Goal: Entertainment & Leisure: Browse casually

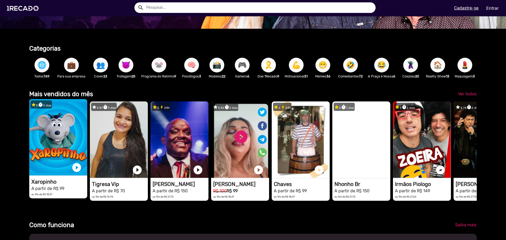
scroll to position [0, 502]
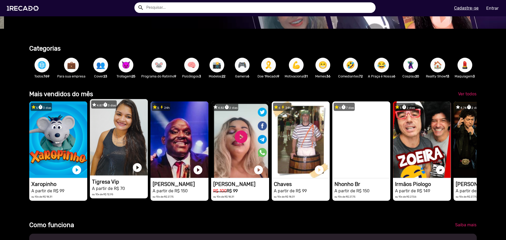
click at [125, 144] on video "1RECADO vídeos dedicados para fãs e empresas" at bounding box center [119, 137] width 58 height 76
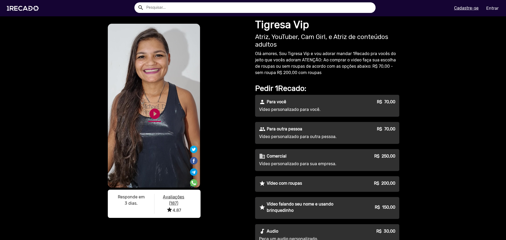
click at [155, 115] on link "play_circle_filled" at bounding box center [154, 113] width 13 height 13
click at [154, 118] on link "pause_circle" at bounding box center [154, 113] width 13 height 13
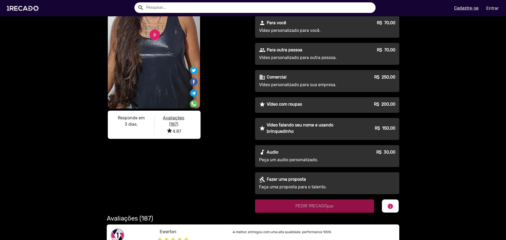
scroll to position [158, 0]
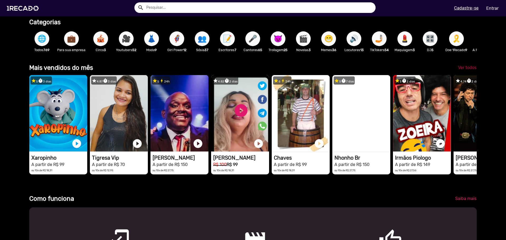
scroll to position [0, 502]
click at [462, 69] on link "Ver todos" at bounding box center [467, 67] width 27 height 9
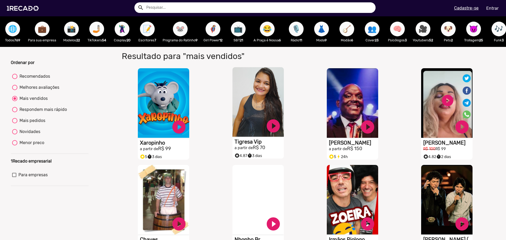
click at [256, 94] on video "S1RECADO vídeos dedicados para fãs e empresas" at bounding box center [257, 102] width 51 height 70
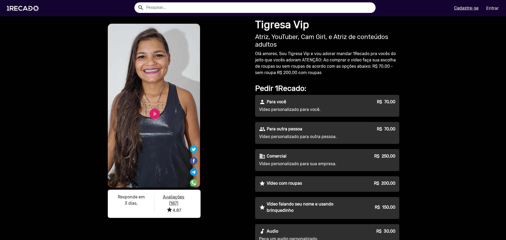
click at [306, 109] on p "Vídeo personalizado para você." at bounding box center [306, 109] width 95 height 6
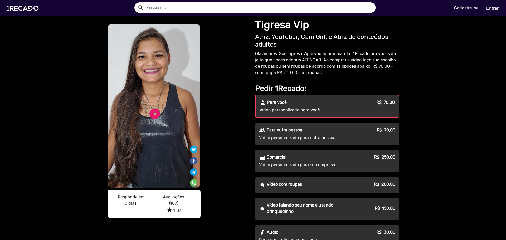
scroll to position [105, 0]
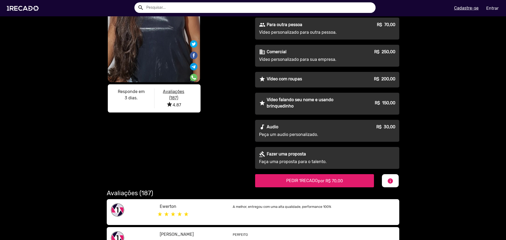
click at [272, 83] on div "star Vídeo com roupas R$ 200,00" at bounding box center [327, 80] width 144 height 16
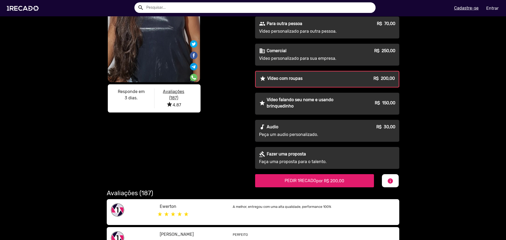
scroll to position [0, 0]
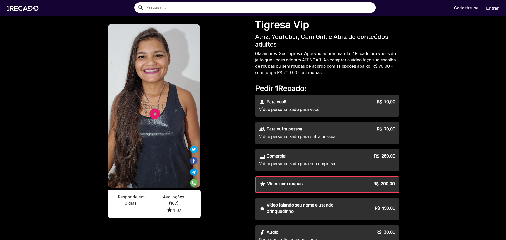
click at [277, 105] on p "Para você" at bounding box center [276, 102] width 19 height 6
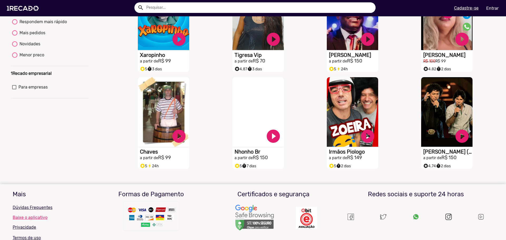
scroll to position [9, 0]
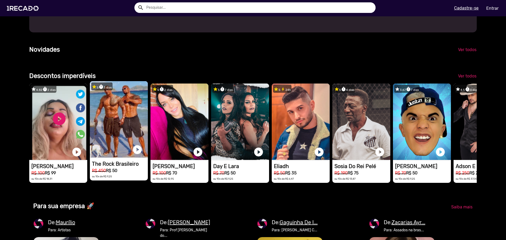
scroll to position [0, 502]
click at [120, 130] on video "1RECADO vídeos dedicados para fãs e empresas" at bounding box center [119, 119] width 58 height 76
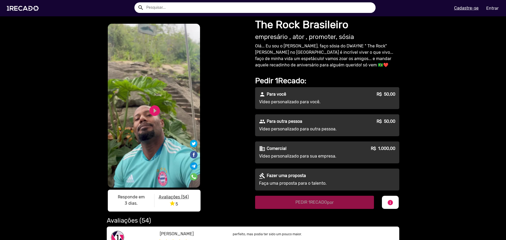
click at [219, 81] on div "S1RECADO vídeos dedicados para fãs e empresas S1RECADO vídeos dedicados para fã…" at bounding box center [178, 119] width 142 height 192
click at [153, 107] on link "play_circle_filled" at bounding box center [154, 110] width 13 height 13
click at [153, 108] on link "pause_circle" at bounding box center [154, 110] width 13 height 13
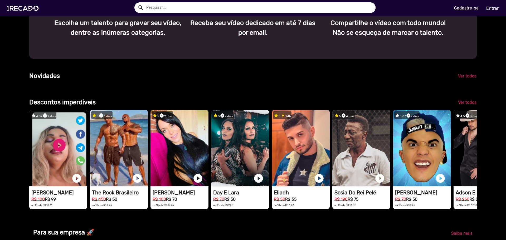
scroll to position [501, 0]
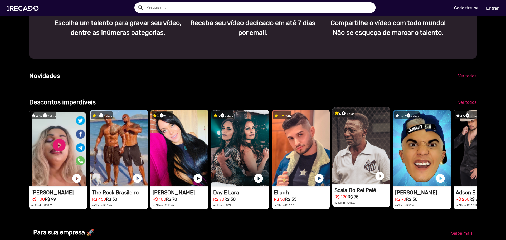
scroll to position [0, 502]
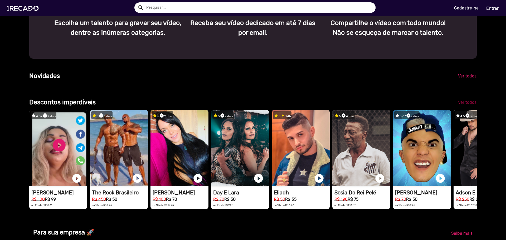
click at [466, 105] on span "Ver todos" at bounding box center [467, 102] width 18 height 5
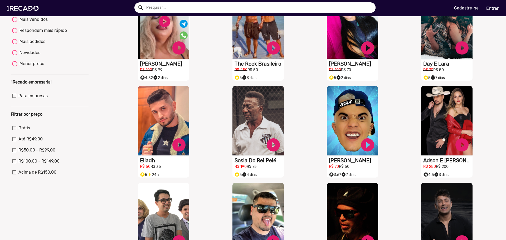
scroll to position [158, 0]
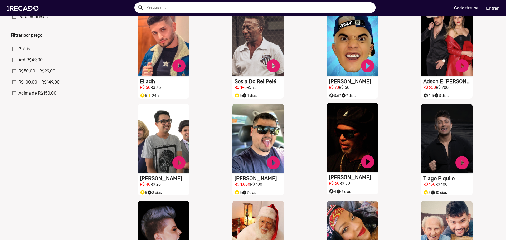
click at [328, 141] on video "S1RECADO vídeos dedicados para fãs e empresas" at bounding box center [352, 138] width 51 height 70
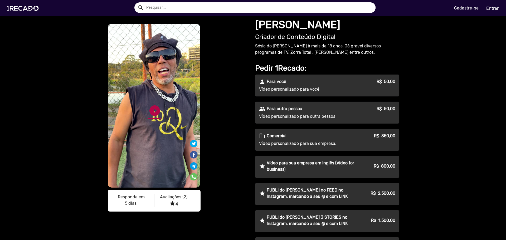
click at [150, 107] on link "play_circle_filled" at bounding box center [154, 110] width 13 height 13
click at [153, 116] on link "pause_circle" at bounding box center [154, 110] width 13 height 13
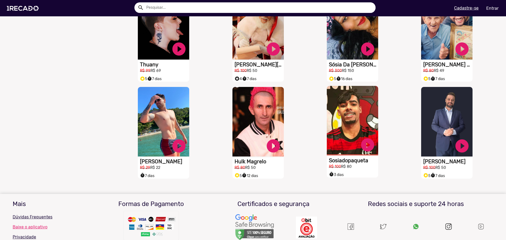
scroll to position [342, 0]
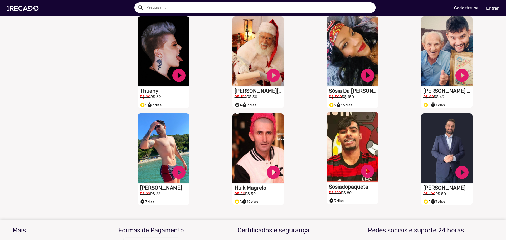
click at [346, 151] on video "S1RECADO vídeos dedicados para fãs e empresas" at bounding box center [352, 147] width 51 height 70
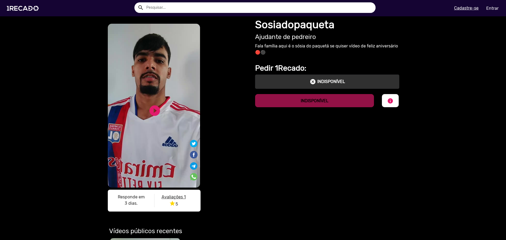
click at [233, 69] on div "S1RECADO vídeos dedicados para fãs e empresas S1RECADO vídeos dedicados para fã…" at bounding box center [178, 119] width 142 height 192
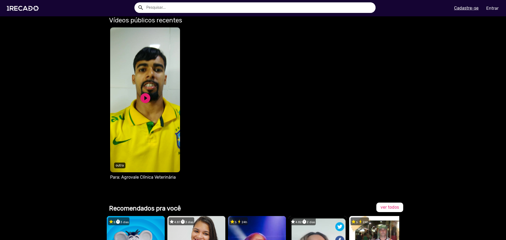
scroll to position [290, 0]
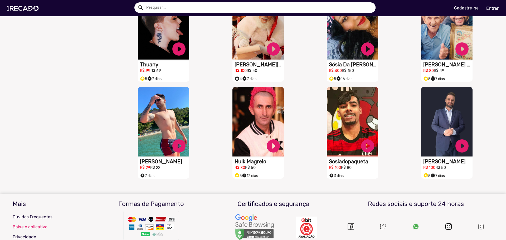
scroll to position [422, 0]
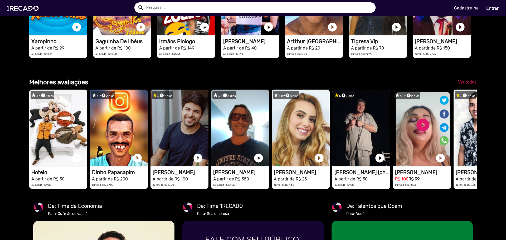
scroll to position [0, 1506]
click at [463, 87] on link "Ver todos" at bounding box center [467, 81] width 27 height 9
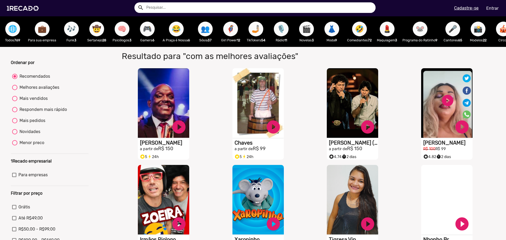
scroll to position [132, 0]
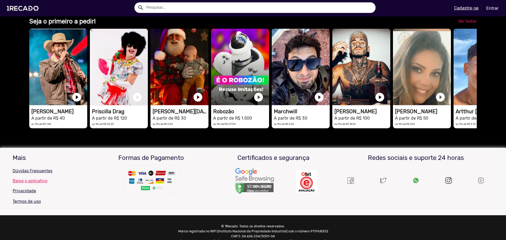
scroll to position [0, 1506]
click at [463, 24] on span "Ver todos" at bounding box center [467, 21] width 18 height 5
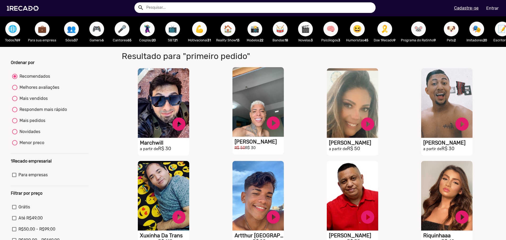
click at [255, 105] on video "S1RECADO vídeos dedicados para fãs e empresas" at bounding box center [257, 102] width 51 height 70
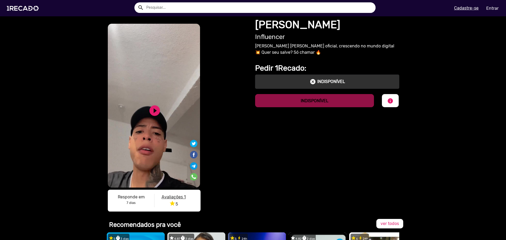
click at [305, 81] on div "cancel INDISPONÍVEL" at bounding box center [327, 82] width 136 height 6
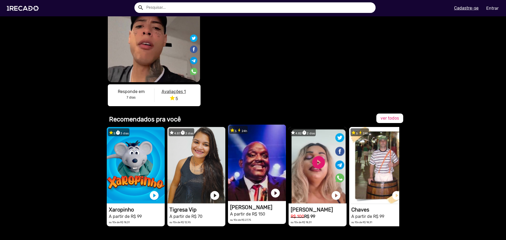
scroll to position [132, 0]
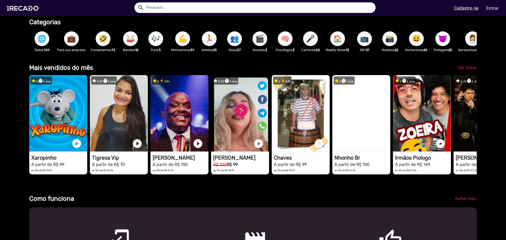
scroll to position [0, 502]
click at [46, 41] on span "🌐" at bounding box center [41, 38] width 9 height 15
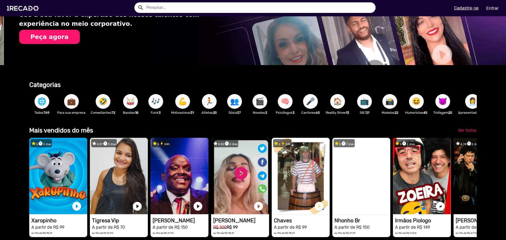
scroll to position [0, 1004]
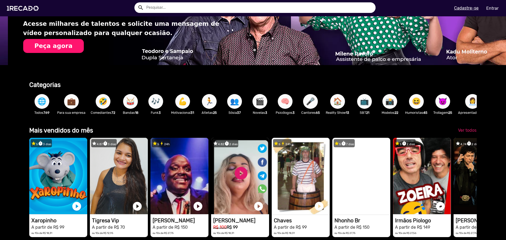
click at [73, 98] on span "💼" at bounding box center [71, 101] width 9 height 15
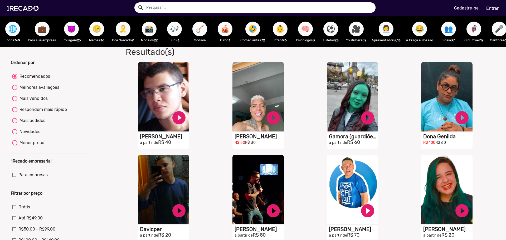
click at [13, 30] on span "🌐" at bounding box center [12, 29] width 9 height 15
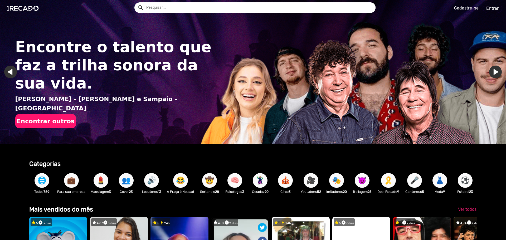
click at [98, 182] on span "💄" at bounding box center [100, 180] width 9 height 15
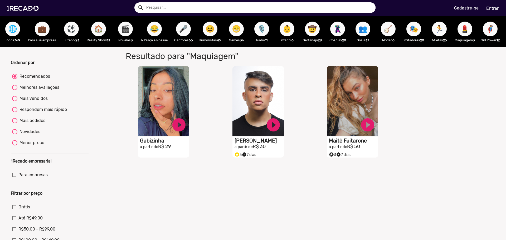
click at [72, 31] on span "⚽" at bounding box center [71, 29] width 9 height 15
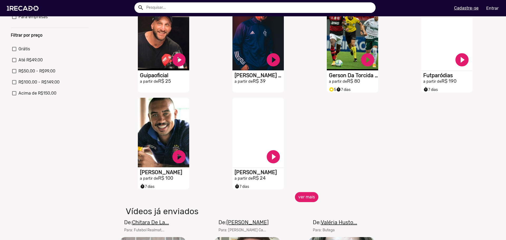
scroll to position [53, 0]
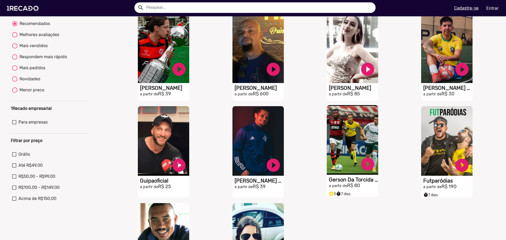
click at [340, 131] on video "S1RECADO vídeos dedicados para fãs e empresas" at bounding box center [352, 140] width 51 height 70
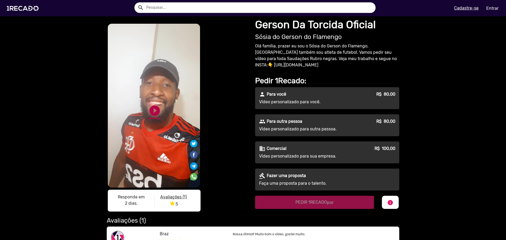
click at [158, 109] on link "play_circle_filled" at bounding box center [154, 110] width 13 height 13
click at [154, 110] on link "pause_circle" at bounding box center [154, 110] width 13 height 13
click at [155, 110] on link "play_circle_filled" at bounding box center [154, 110] width 13 height 13
click at [150, 111] on link "pause_circle" at bounding box center [154, 110] width 13 height 13
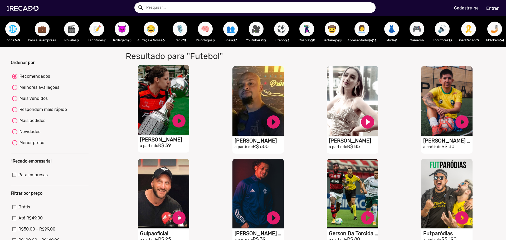
click at [163, 106] on video "S1RECADO vídeos dedicados para fãs e empresas" at bounding box center [163, 100] width 51 height 70
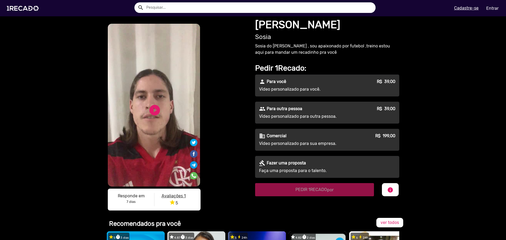
drag, startPoint x: 68, startPoint y: 68, endPoint x: 65, endPoint y: 83, distance: 15.3
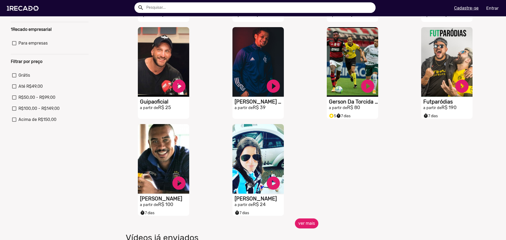
scroll to position [211, 0]
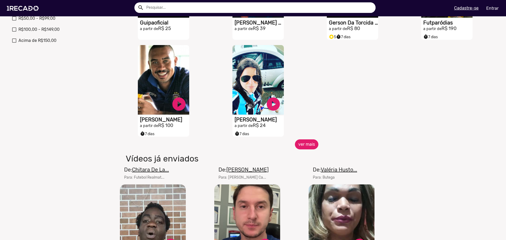
click at [304, 143] on button "ver mais" at bounding box center [306, 144] width 23 height 10
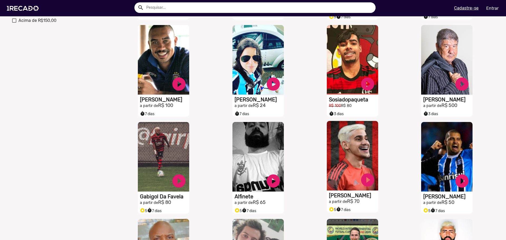
scroll to position [231, 0]
click at [337, 159] on video "S1RECADO vídeos dedicados para fãs e empresas" at bounding box center [352, 156] width 51 height 70
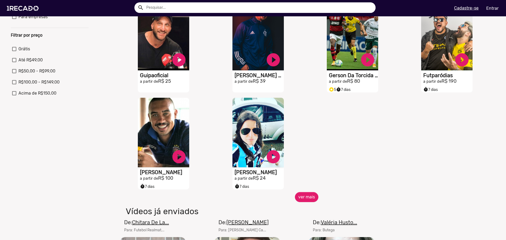
scroll to position [184, 0]
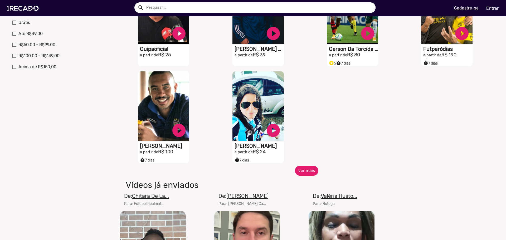
click at [298, 176] on button "ver mais" at bounding box center [306, 171] width 23 height 10
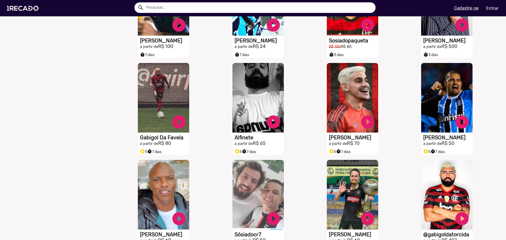
scroll to position [342, 0]
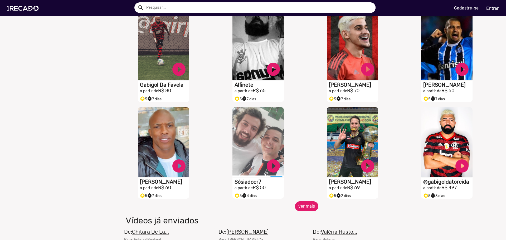
click at [307, 211] on button "ver mais" at bounding box center [306, 206] width 23 height 10
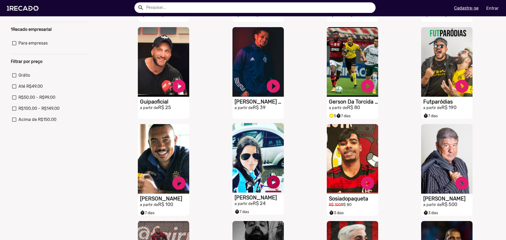
scroll to position [0, 0]
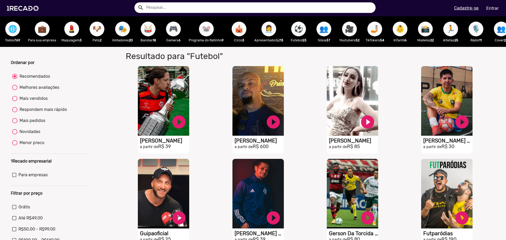
click at [97, 34] on span "🐶" at bounding box center [96, 29] width 9 height 15
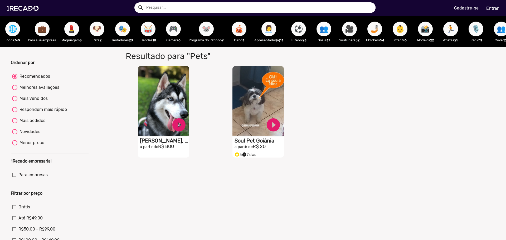
click at [125, 32] on span "🎭" at bounding box center [122, 29] width 9 height 15
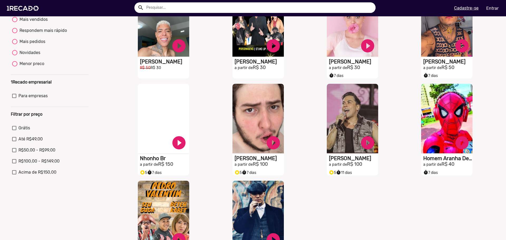
scroll to position [184, 0]
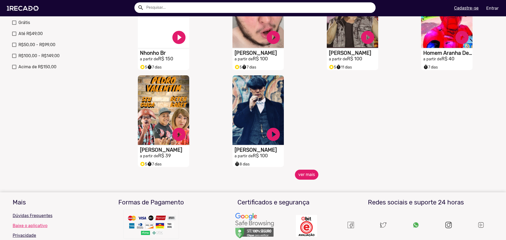
click at [302, 180] on button "ver mais" at bounding box center [306, 175] width 23 height 10
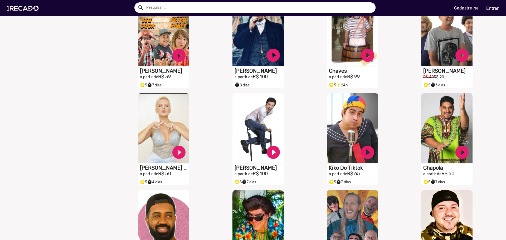
scroll to position [369, 0]
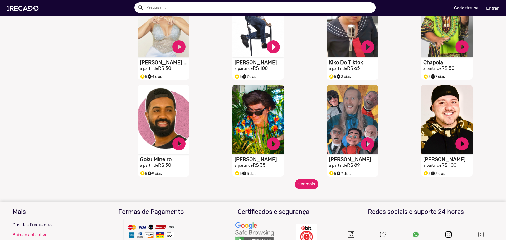
click at [309, 189] on button "ver mais" at bounding box center [306, 184] width 23 height 10
click at [297, 189] on button "ver mais" at bounding box center [306, 184] width 23 height 10
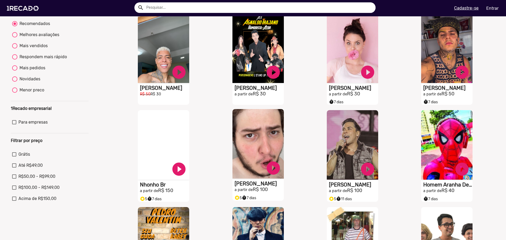
scroll to position [0, 0]
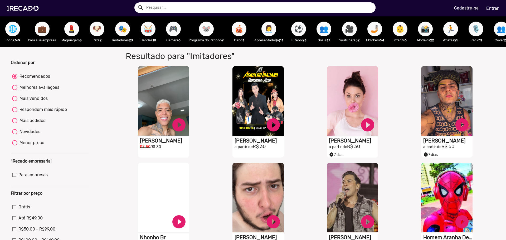
click at [173, 32] on span "🎮" at bounding box center [173, 29] width 9 height 15
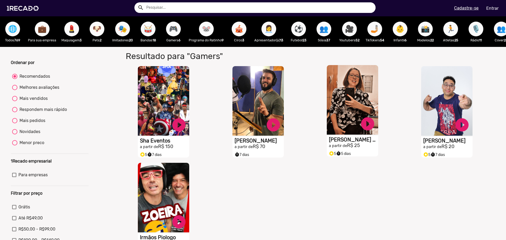
click at [345, 107] on video "S1RECADO vídeos dedicados para fãs e empresas" at bounding box center [352, 100] width 51 height 70
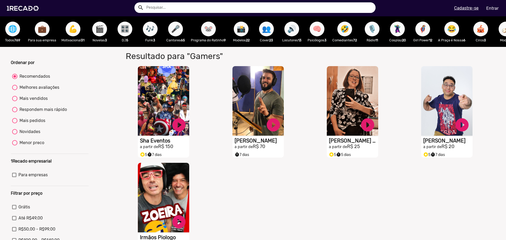
click at [101, 30] on span "🎬" at bounding box center [99, 29] width 9 height 15
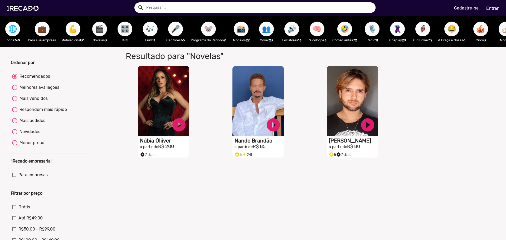
click at [74, 31] on span "💪" at bounding box center [72, 29] width 9 height 15
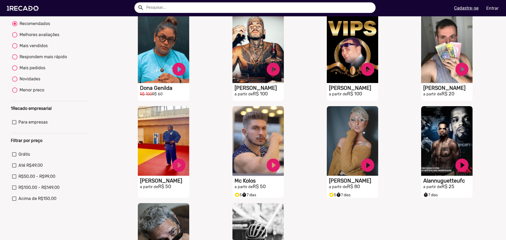
scroll to position [158, 0]
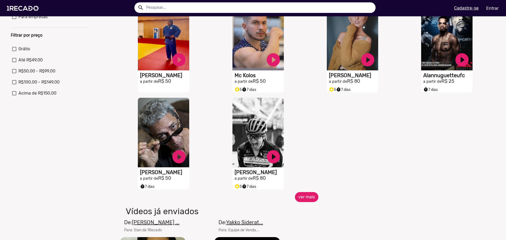
click at [299, 198] on button "ver mais" at bounding box center [306, 197] width 23 height 10
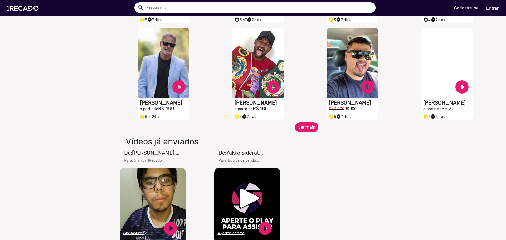
scroll to position [448, 0]
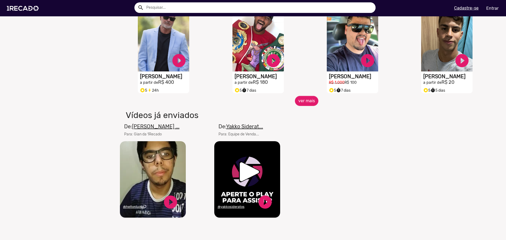
click at [306, 96] on div "S1RECADO vídeos dedicados para fãs e empresas play_circle_filled [PERSON_NAME] …" at bounding box center [353, 47] width 94 height 97
click at [304, 96] on div "S1RECADO vídeos dedicados para fãs e empresas play_circle_filled [PERSON_NAME] …" at bounding box center [259, 47] width 94 height 97
click at [303, 101] on button "ver mais" at bounding box center [306, 101] width 23 height 10
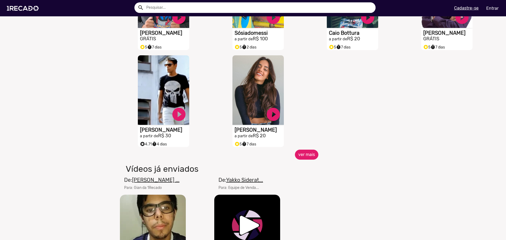
scroll to position [711, 0]
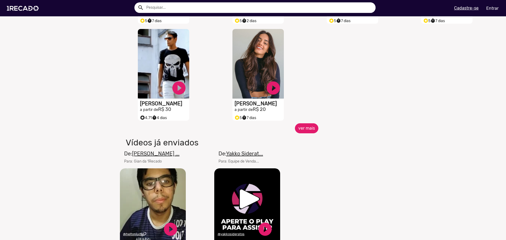
click at [308, 131] on button "ver mais" at bounding box center [306, 128] width 23 height 10
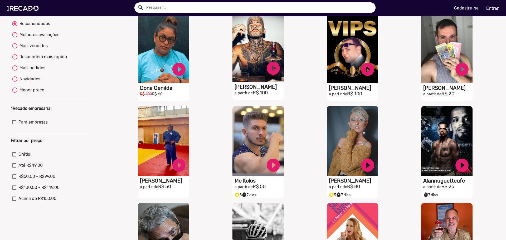
scroll to position [0, 0]
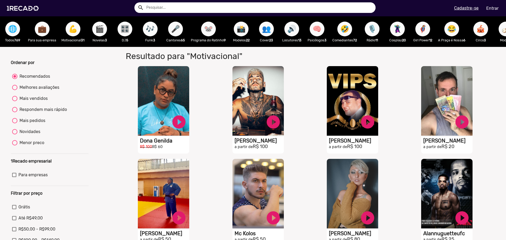
click at [102, 33] on span "🎬" at bounding box center [99, 29] width 9 height 15
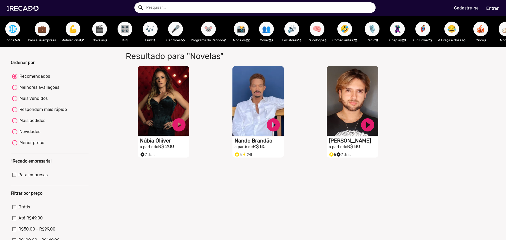
click at [118, 31] on div "🎛️ DJ 5" at bounding box center [124, 31] width 25 height 31
click at [125, 31] on span "🎛️" at bounding box center [124, 29] width 9 height 15
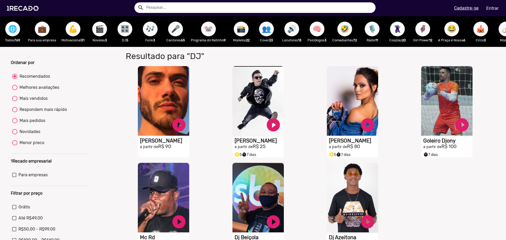
click at [154, 31] on span "🎶" at bounding box center [150, 29] width 9 height 15
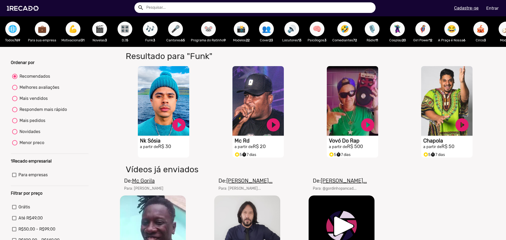
click at [180, 31] on span "🎤" at bounding box center [175, 29] width 9 height 15
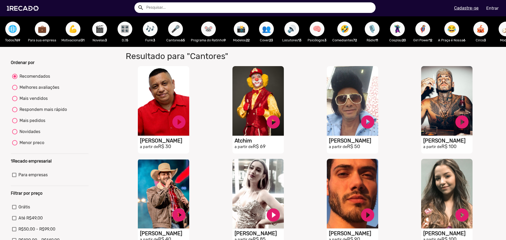
click at [212, 31] on span "🐭" at bounding box center [208, 29] width 9 height 15
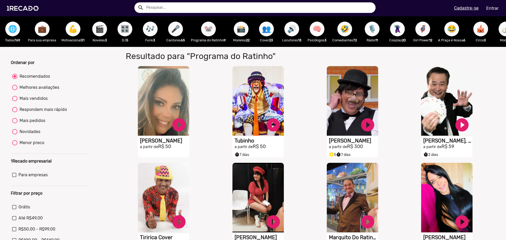
click at [243, 33] on span "📸" at bounding box center [241, 29] width 9 height 15
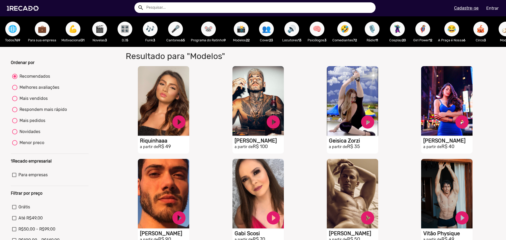
click at [265, 35] on span "👥" at bounding box center [266, 29] width 9 height 15
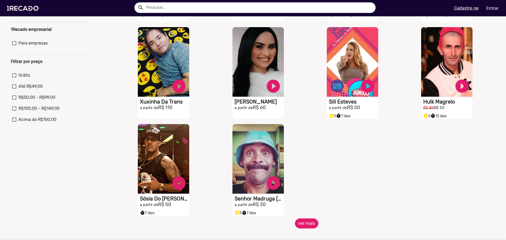
scroll to position [158, 0]
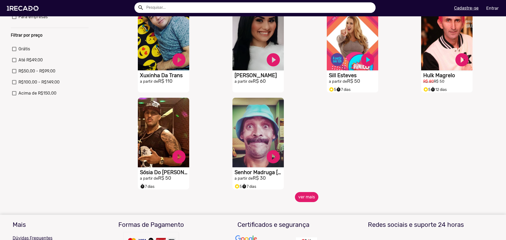
click at [305, 199] on button "ver mais" at bounding box center [306, 197] width 23 height 10
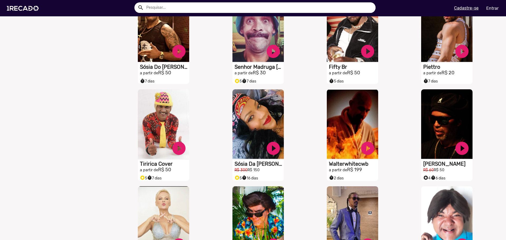
scroll to position [342, 0]
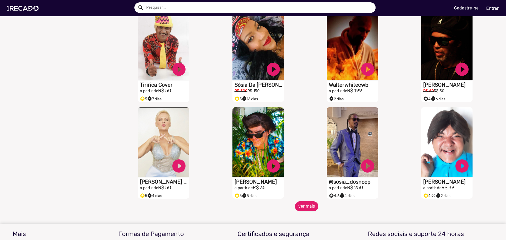
click at [296, 217] on mat-sidenav-content "🌐 Todos 769 💼 Para sua empresa 💪 Motivacional 31 🎬 Novelas 3 🎛️ DJ 5 🎶 Funk 3 🎤…" at bounding box center [253, 120] width 506 height 240
click at [300, 211] on button "ver mais" at bounding box center [306, 206] width 23 height 10
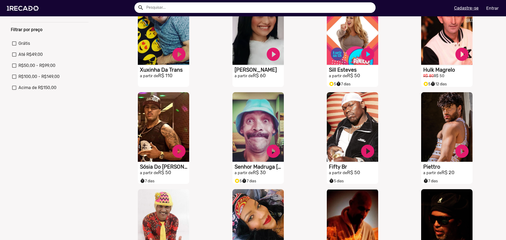
scroll to position [0, 0]
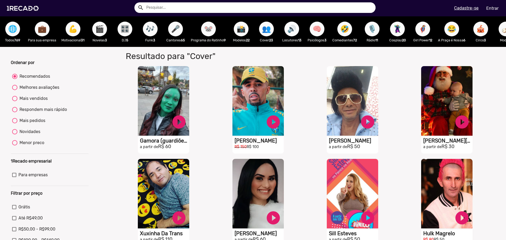
click at [299, 26] on button "🔊" at bounding box center [291, 29] width 15 height 15
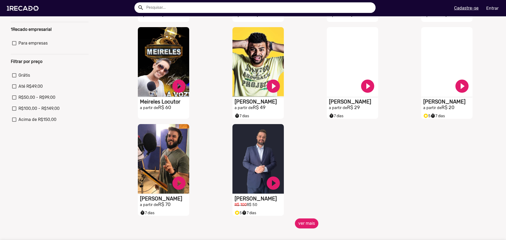
scroll to position [158, 0]
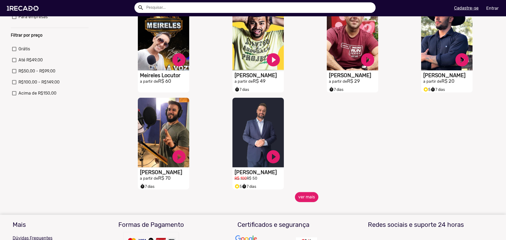
click at [306, 206] on mat-sidenav-content "🌐 Todos 769 💼 Para sua empresa 💪 Motivacional 31 🎬 Novelas 3 🎛️ DJ 5 🎶 Funk 3 🎤…" at bounding box center [253, 120] width 506 height 240
click at [305, 201] on button "ver mais" at bounding box center [306, 197] width 23 height 10
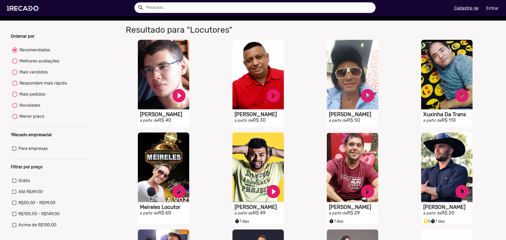
scroll to position [0, 0]
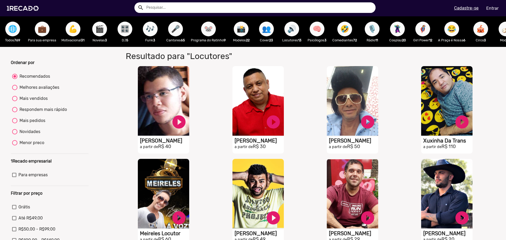
click at [317, 27] on span "🧠" at bounding box center [316, 29] width 9 height 15
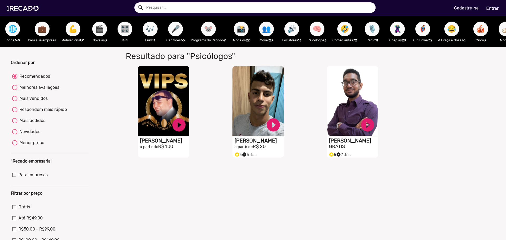
click at [344, 31] on span "🤣" at bounding box center [344, 29] width 9 height 15
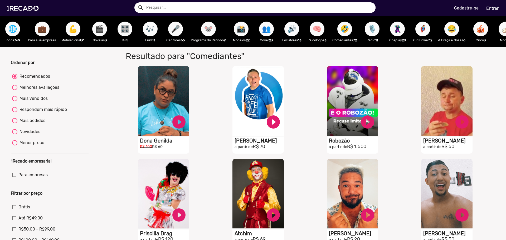
scroll to position [132, 0]
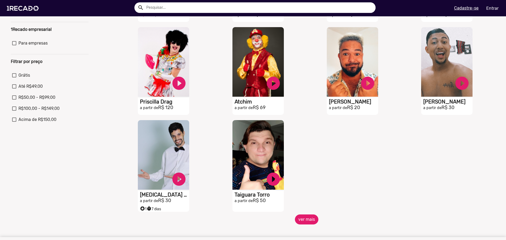
click at [309, 223] on button "ver mais" at bounding box center [306, 219] width 23 height 10
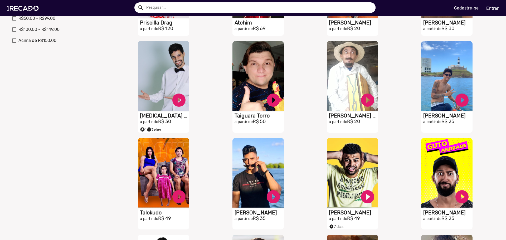
scroll to position [316, 0]
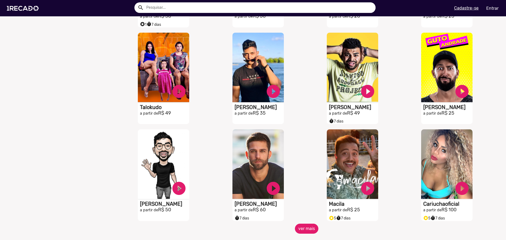
click at [304, 229] on button "ver mais" at bounding box center [306, 229] width 23 height 10
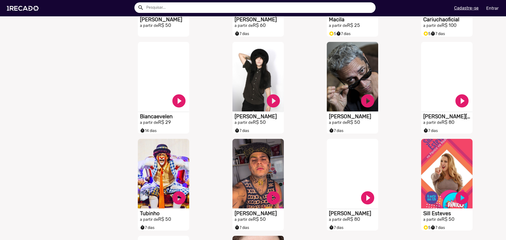
scroll to position [606, 0]
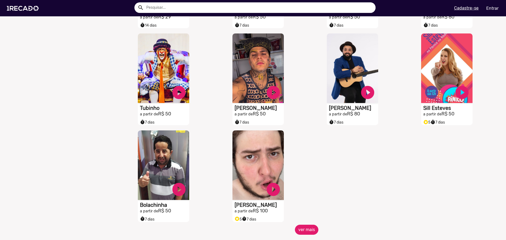
click at [299, 230] on button "ver mais" at bounding box center [306, 230] width 23 height 10
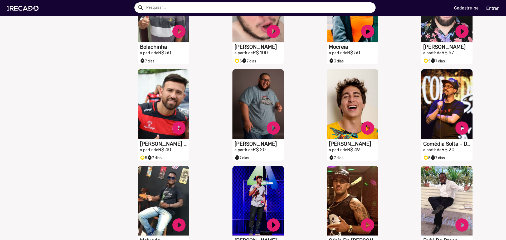
scroll to position [817, 0]
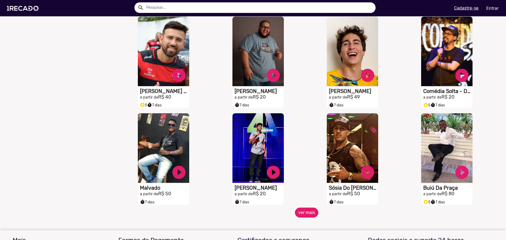
click at [308, 217] on button "ver mais" at bounding box center [306, 213] width 23 height 10
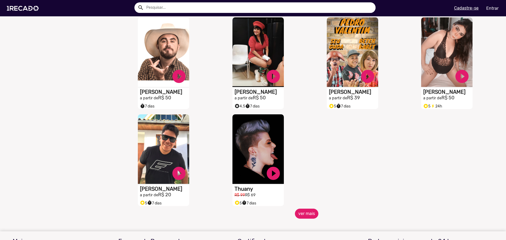
scroll to position [1133, 0]
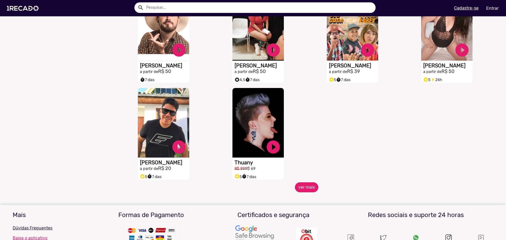
click at [306, 191] on button "ver mais" at bounding box center [306, 187] width 23 height 10
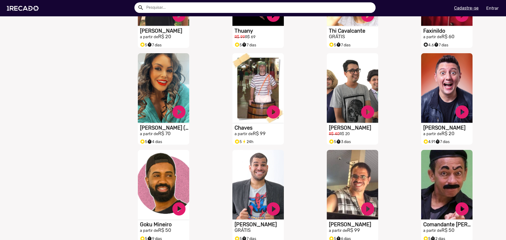
scroll to position [1291, 0]
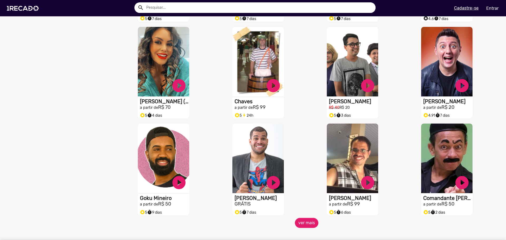
click at [302, 218] on div "S1RECADO vídeos dedicados para fãs e empresas play_circle_filled [PERSON_NAME] …" at bounding box center [259, 169] width 94 height 97
click at [300, 228] on button "ver mais" at bounding box center [306, 223] width 23 height 10
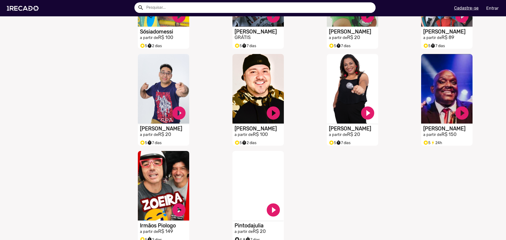
scroll to position [1633, 0]
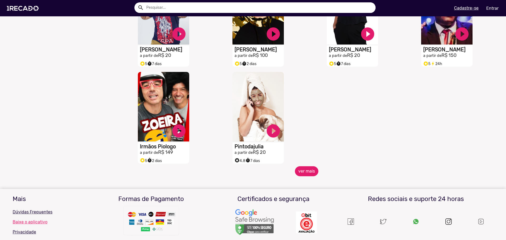
click at [305, 175] on button "ver mais" at bounding box center [306, 171] width 23 height 10
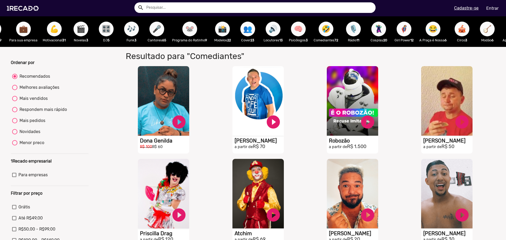
scroll to position [0, 0]
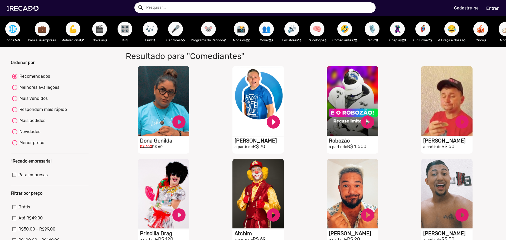
click at [346, 30] on span "🤣" at bounding box center [344, 29] width 9 height 15
click at [376, 31] on span "🎙️" at bounding box center [372, 29] width 9 height 15
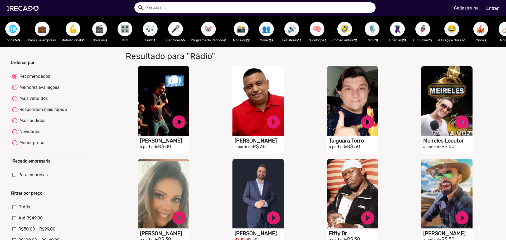
click at [400, 27] on span "🦹🏼‍♀️" at bounding box center [397, 29] width 9 height 15
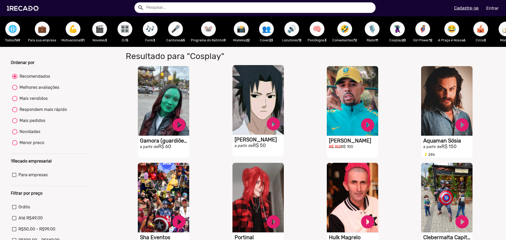
click at [250, 122] on video "S1RECADO vídeos dedicados para fãs e empresas" at bounding box center [257, 100] width 51 height 70
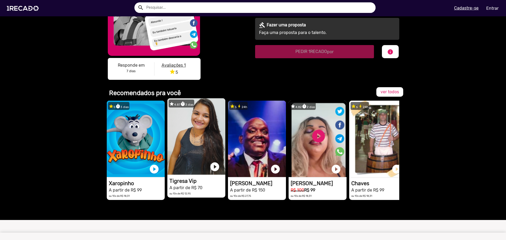
scroll to position [158, 0]
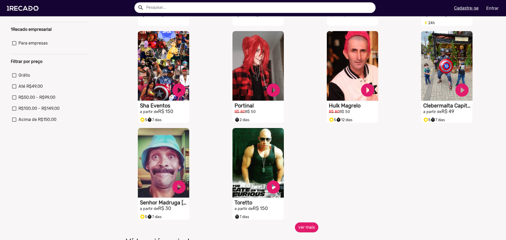
scroll to position [158, 0]
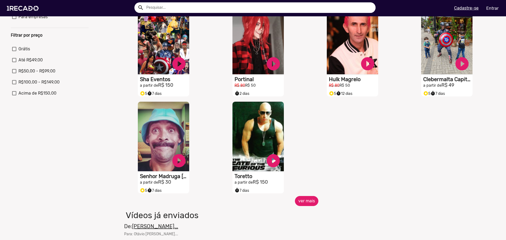
click at [302, 204] on button "ver mais" at bounding box center [306, 201] width 23 height 10
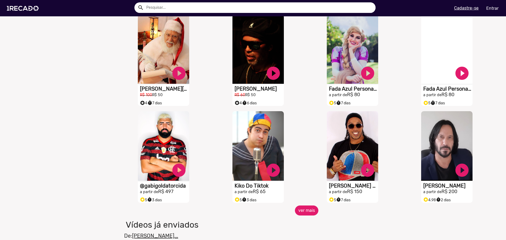
scroll to position [369, 0]
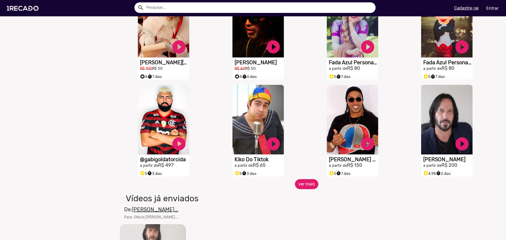
click at [304, 187] on button "ver mais" at bounding box center [306, 184] width 23 height 10
click at [301, 183] on button "ver mais" at bounding box center [306, 184] width 23 height 10
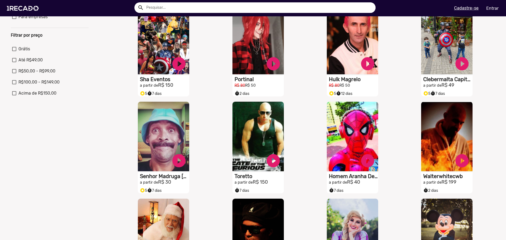
scroll to position [0, 0]
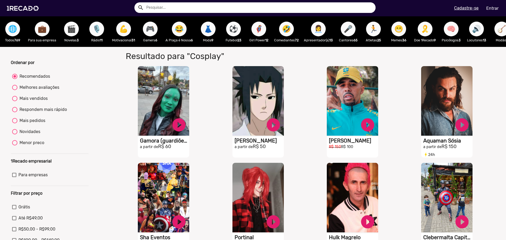
click at [263, 26] on span "🦸‍♀️" at bounding box center [258, 29] width 9 height 15
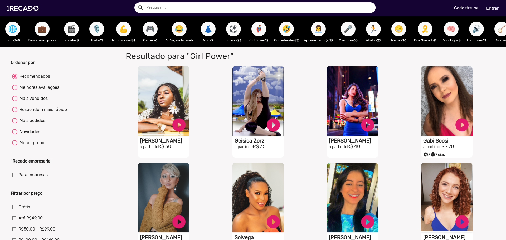
click at [320, 32] on span "👩‍💼" at bounding box center [318, 29] width 9 height 15
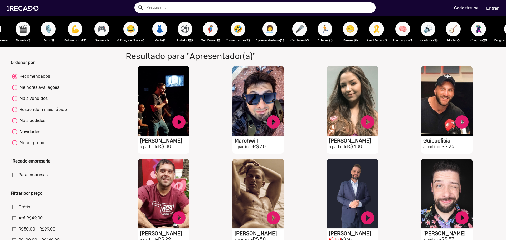
click at [328, 31] on span "🏃" at bounding box center [324, 29] width 9 height 15
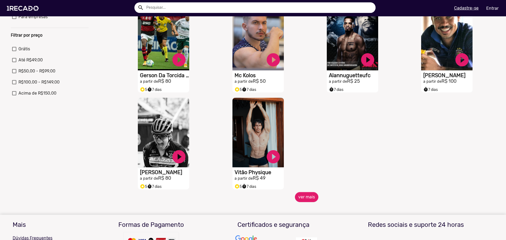
scroll to position [132, 0]
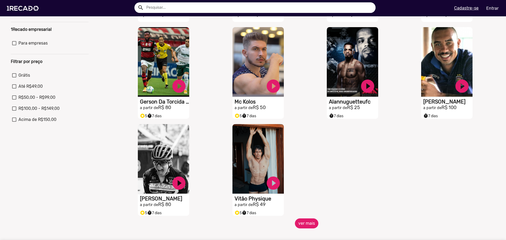
click at [307, 228] on button "ver mais" at bounding box center [306, 223] width 23 height 10
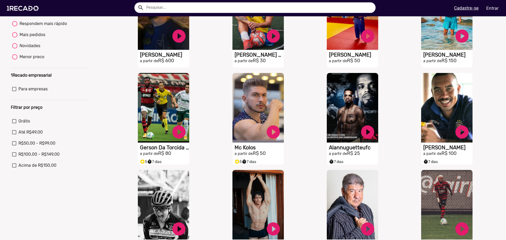
scroll to position [0, 0]
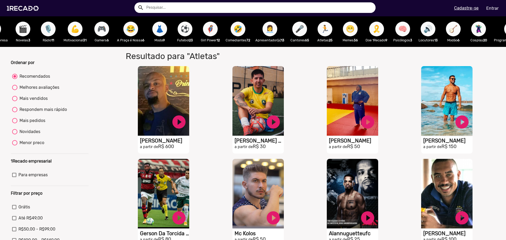
click at [351, 30] on span "😁" at bounding box center [350, 29] width 9 height 15
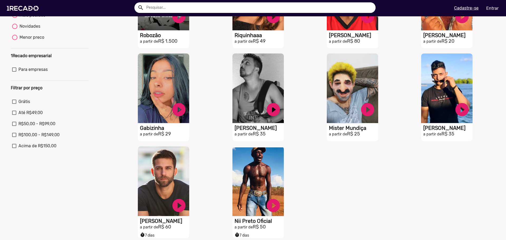
scroll to position [184, 0]
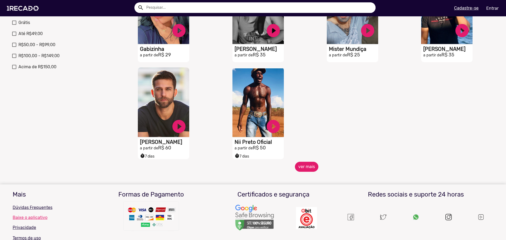
click at [295, 170] on button "ver mais" at bounding box center [306, 167] width 23 height 10
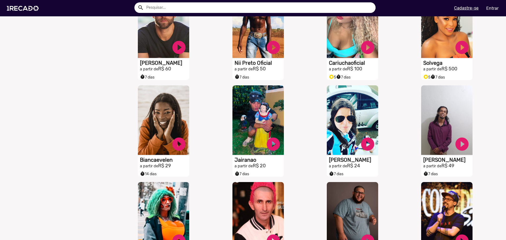
scroll to position [342, 0]
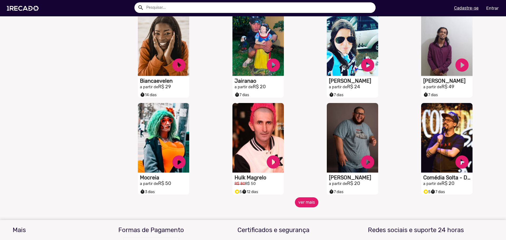
click at [308, 207] on button "ver mais" at bounding box center [306, 202] width 23 height 10
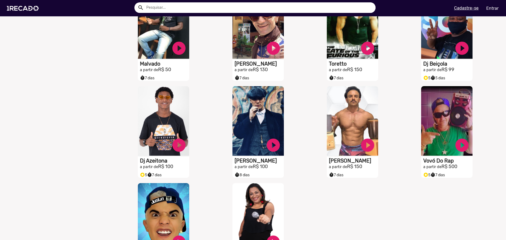
scroll to position [632, 0]
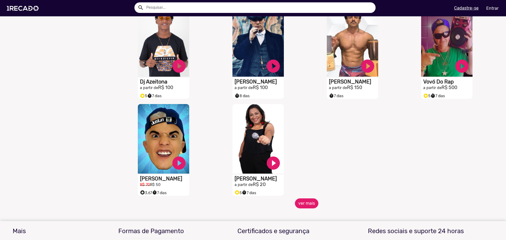
click at [296, 205] on button "ver mais" at bounding box center [306, 203] width 23 height 10
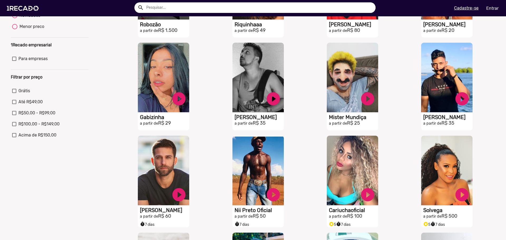
scroll to position [0, 0]
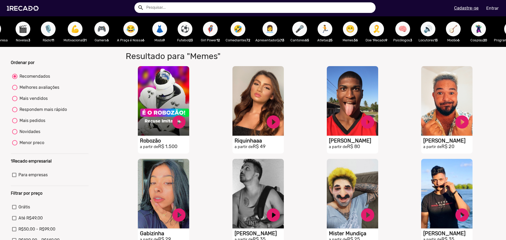
click at [376, 33] on span "🎗️" at bounding box center [376, 29] width 9 height 15
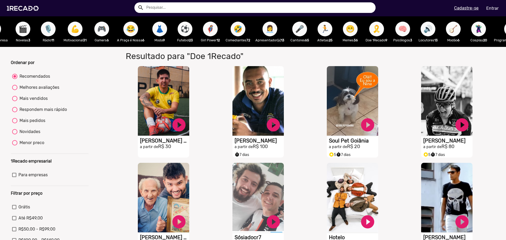
click at [403, 33] on span "🧠" at bounding box center [402, 29] width 9 height 15
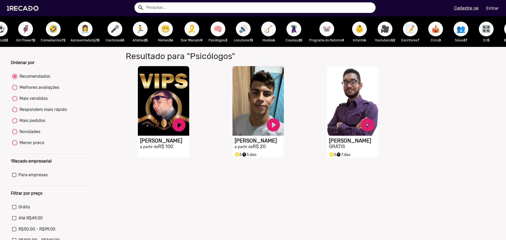
scroll to position [0, 247]
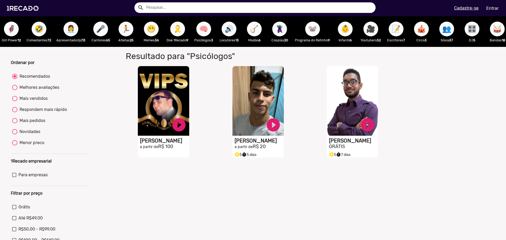
click at [222, 23] on div "🔊 Locutores 13" at bounding box center [228, 31] width 25 height 31
click at [259, 29] on span "🪕" at bounding box center [254, 29] width 9 height 15
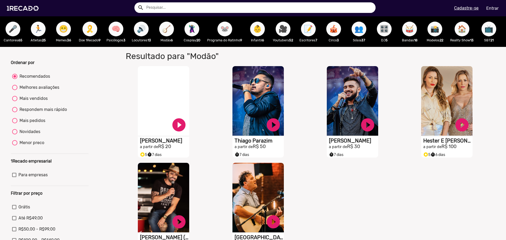
scroll to position [0, 339]
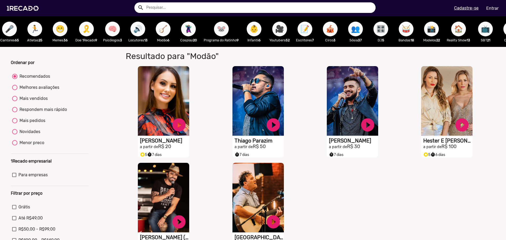
click at [221, 31] on span "🐭" at bounding box center [221, 29] width 9 height 15
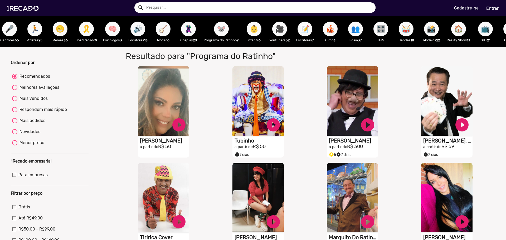
click at [258, 31] on span "👶" at bounding box center [253, 29] width 9 height 15
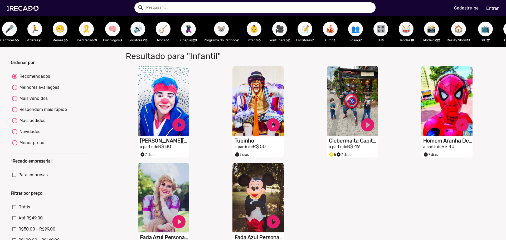
click at [258, 31] on span "👶" at bounding box center [253, 29] width 9 height 15
click at [280, 30] on span "🎥" at bounding box center [279, 29] width 9 height 15
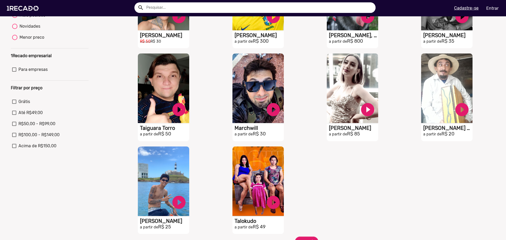
scroll to position [132, 0]
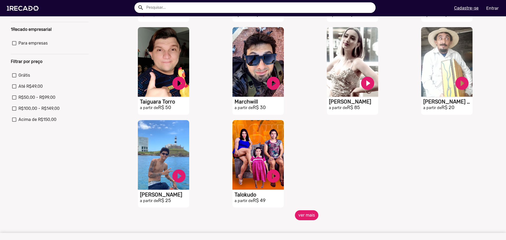
click at [301, 220] on button "ver mais" at bounding box center [306, 215] width 23 height 10
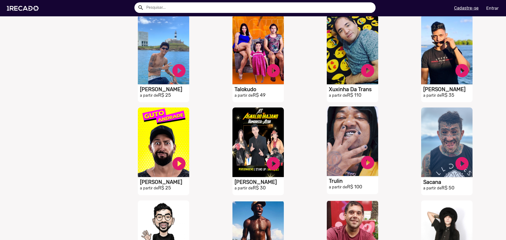
scroll to position [342, 0]
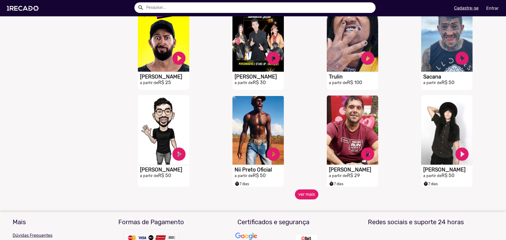
click at [311, 194] on button "ver mais" at bounding box center [306, 194] width 23 height 10
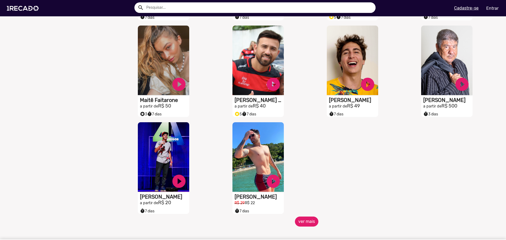
scroll to position [632, 0]
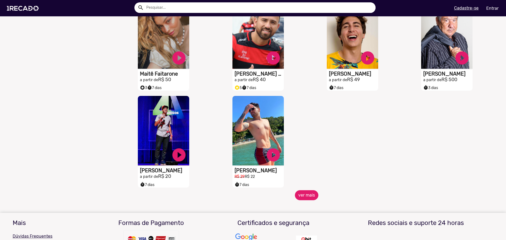
click at [303, 194] on button "ver mais" at bounding box center [306, 195] width 23 height 10
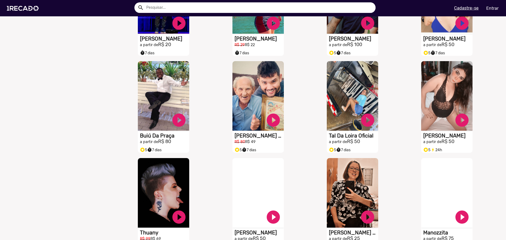
scroll to position [790, 0]
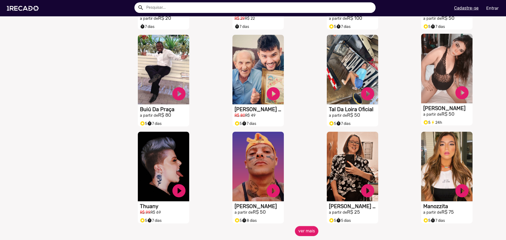
click at [438, 107] on div "S1RECADO vídeos dedicados para fãs e empresas play_circle_filled [PERSON_NAME] …" at bounding box center [446, 76] width 51 height 84
click at [430, 85] on video "S1RECADO vídeos dedicados para fãs e empresas" at bounding box center [446, 69] width 51 height 70
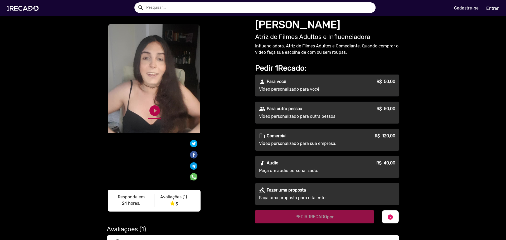
click at [151, 112] on link "play_circle_filled" at bounding box center [154, 110] width 13 height 13
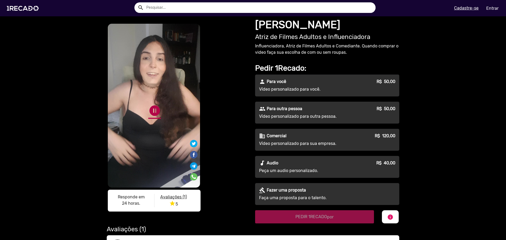
click at [156, 111] on link "pause_circle" at bounding box center [154, 110] width 13 height 13
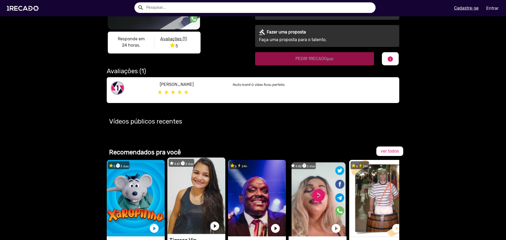
scroll to position [263, 0]
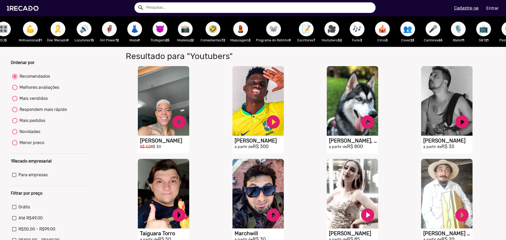
scroll to position [0, 454]
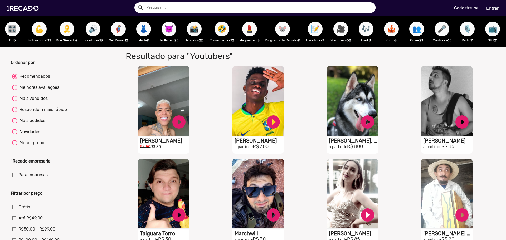
click at [172, 33] on span "😈" at bounding box center [168, 29] width 9 height 15
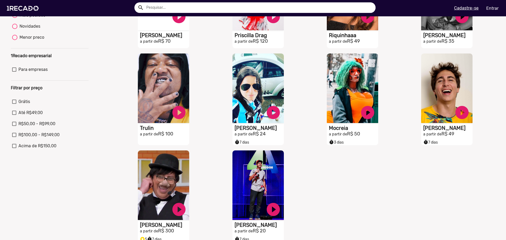
scroll to position [158, 0]
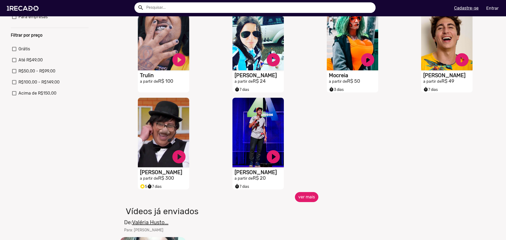
click at [299, 197] on button "ver mais" at bounding box center [306, 197] width 23 height 10
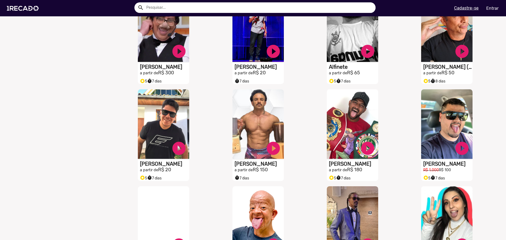
scroll to position [369, 0]
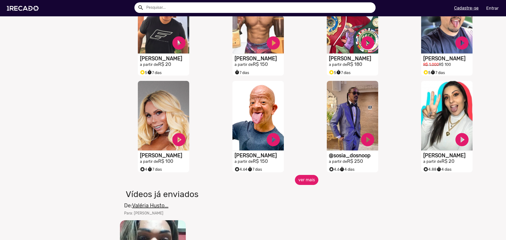
click at [306, 185] on button "ver mais" at bounding box center [306, 180] width 23 height 10
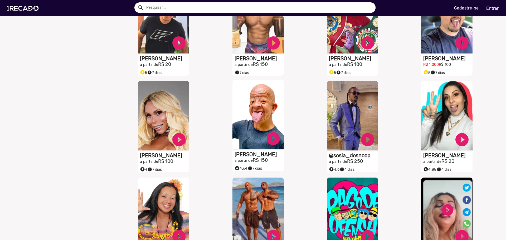
click at [252, 158] on h1 "[PERSON_NAME]" at bounding box center [258, 154] width 49 height 6
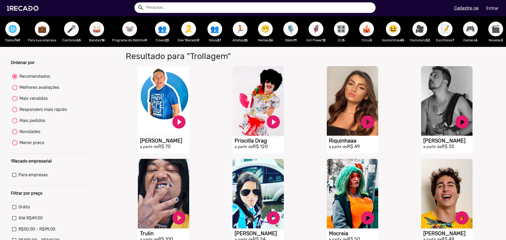
scroll to position [0, 439]
